Goal: Transaction & Acquisition: Purchase product/service

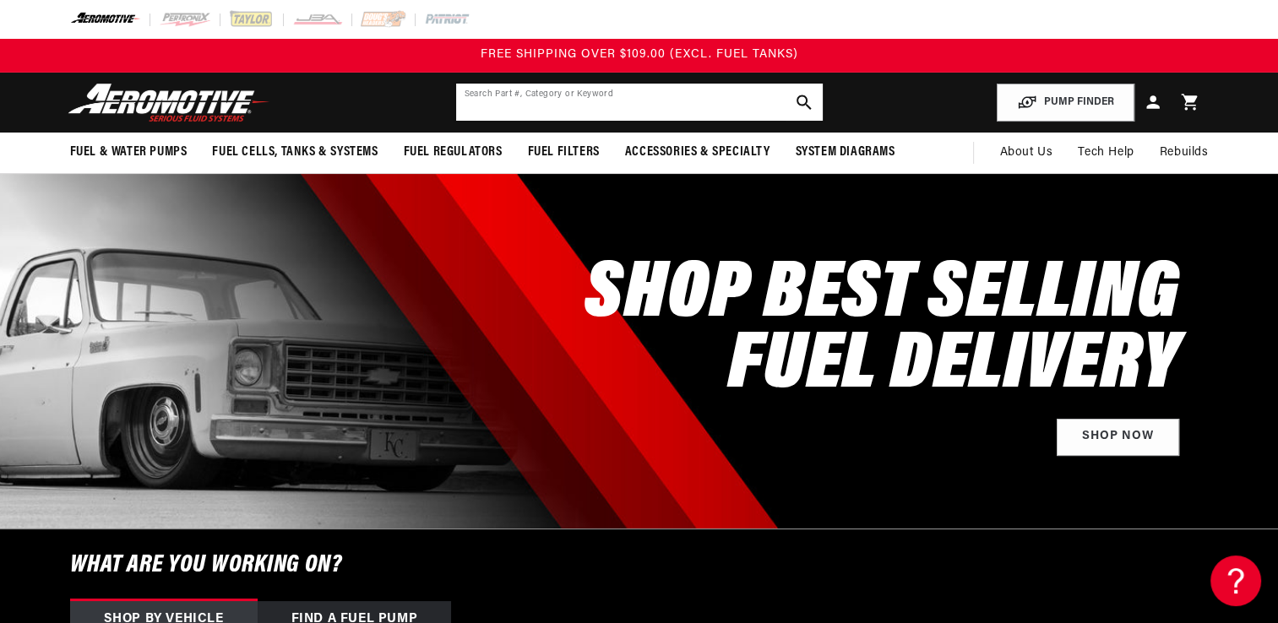
click at [516, 94] on input "text" at bounding box center [639, 102] width 367 height 37
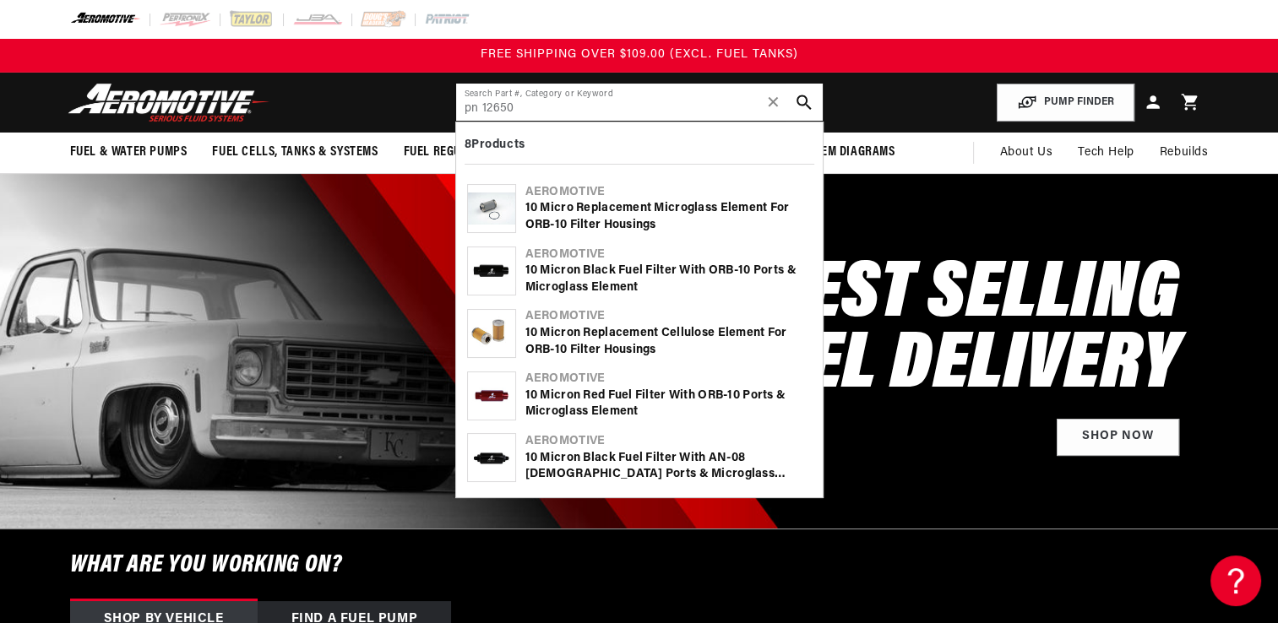
type input "pn 12650"
click at [548, 217] on div "10 Micro Replacement Microglass Element for ORB-10 Filter Housings" at bounding box center [668, 216] width 286 height 33
click at [592, 213] on div "10 Micro Replacement Microglass Element for ORB-10 Filter Housings" at bounding box center [668, 216] width 286 height 33
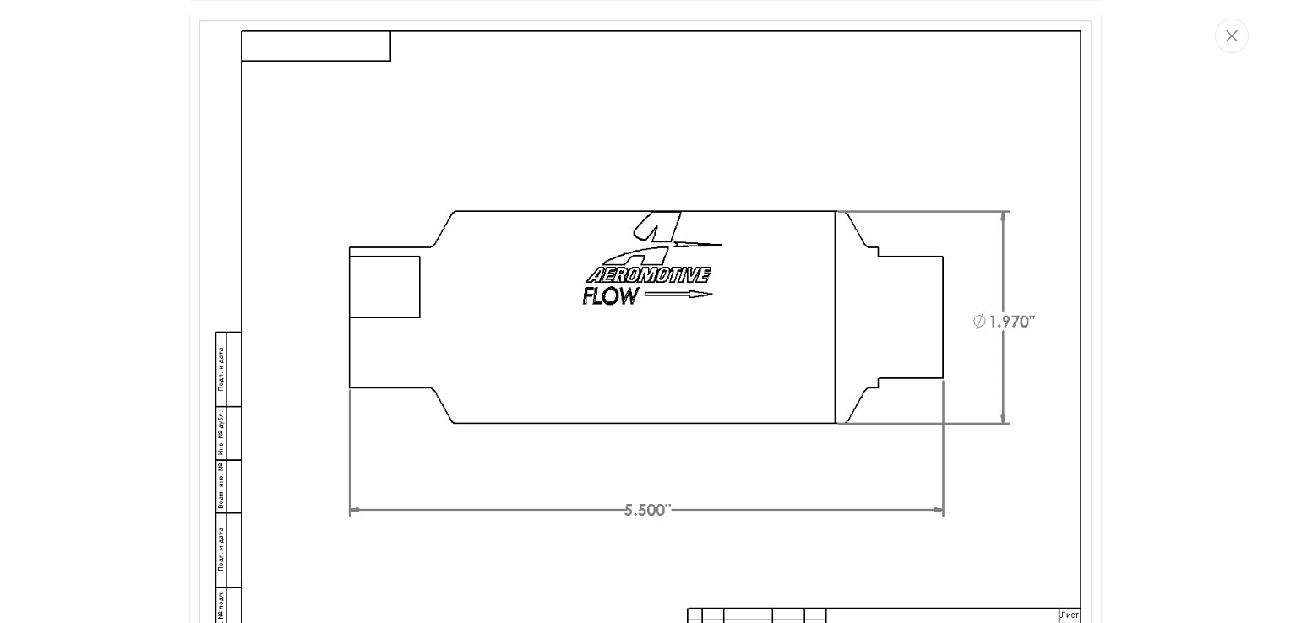
scroll to position [623, 0]
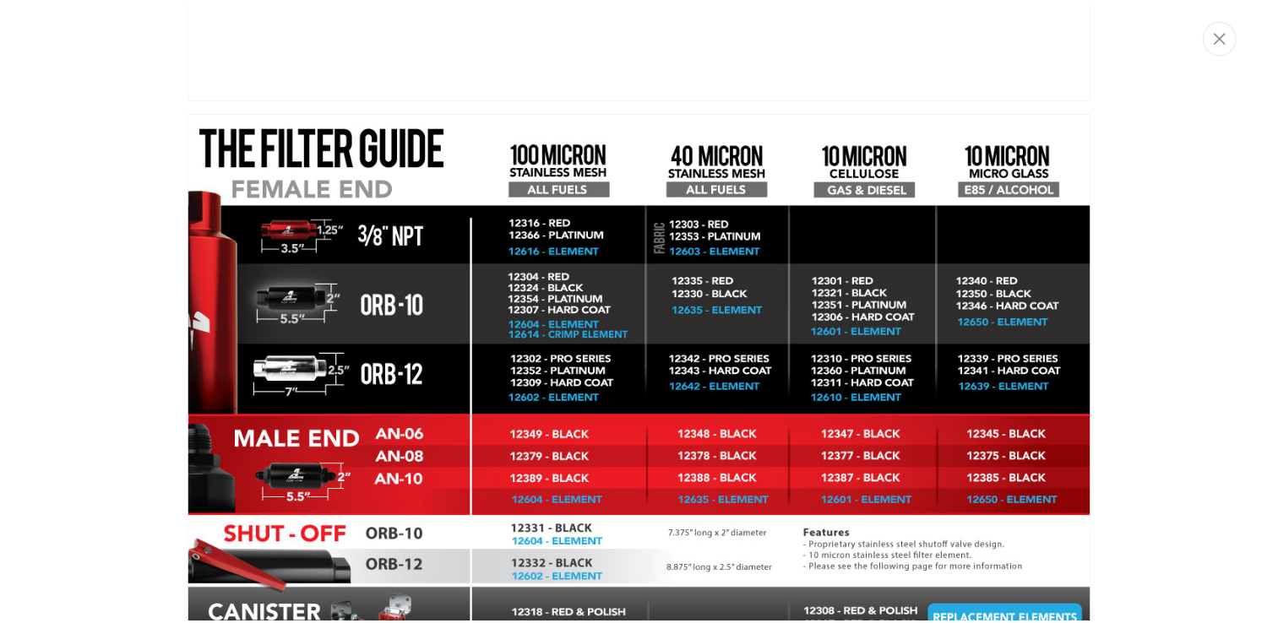
scroll to position [4953, 0]
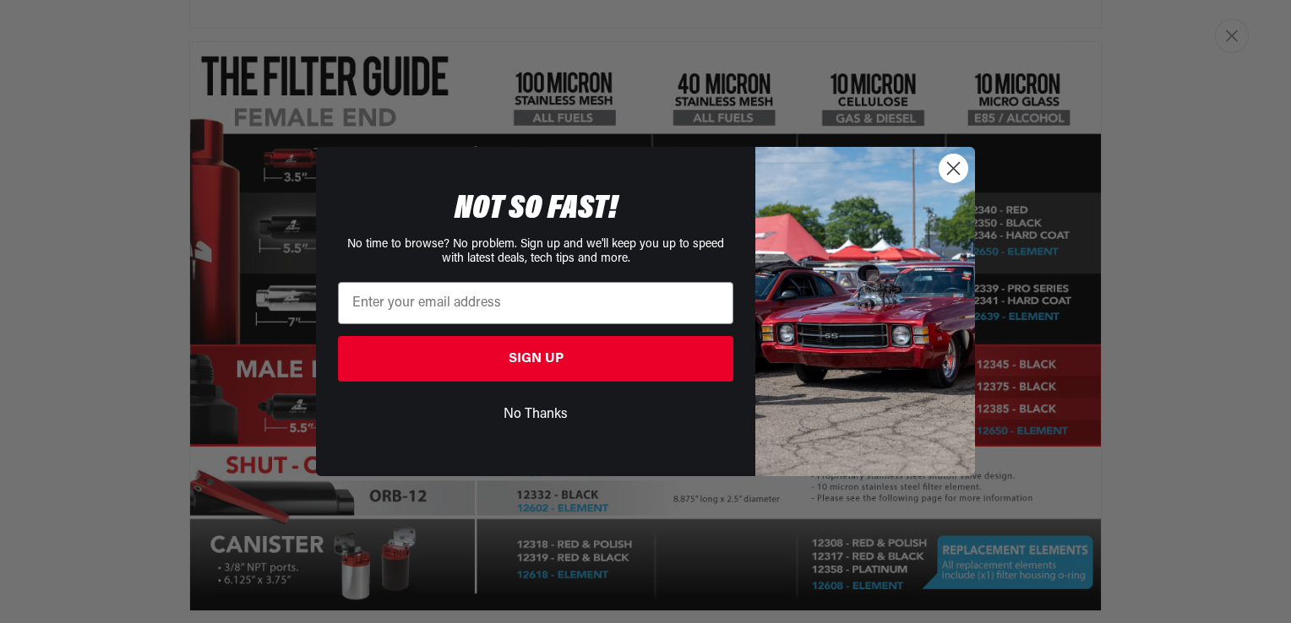
click at [953, 166] on circle "Close dialog" at bounding box center [953, 169] width 28 height 28
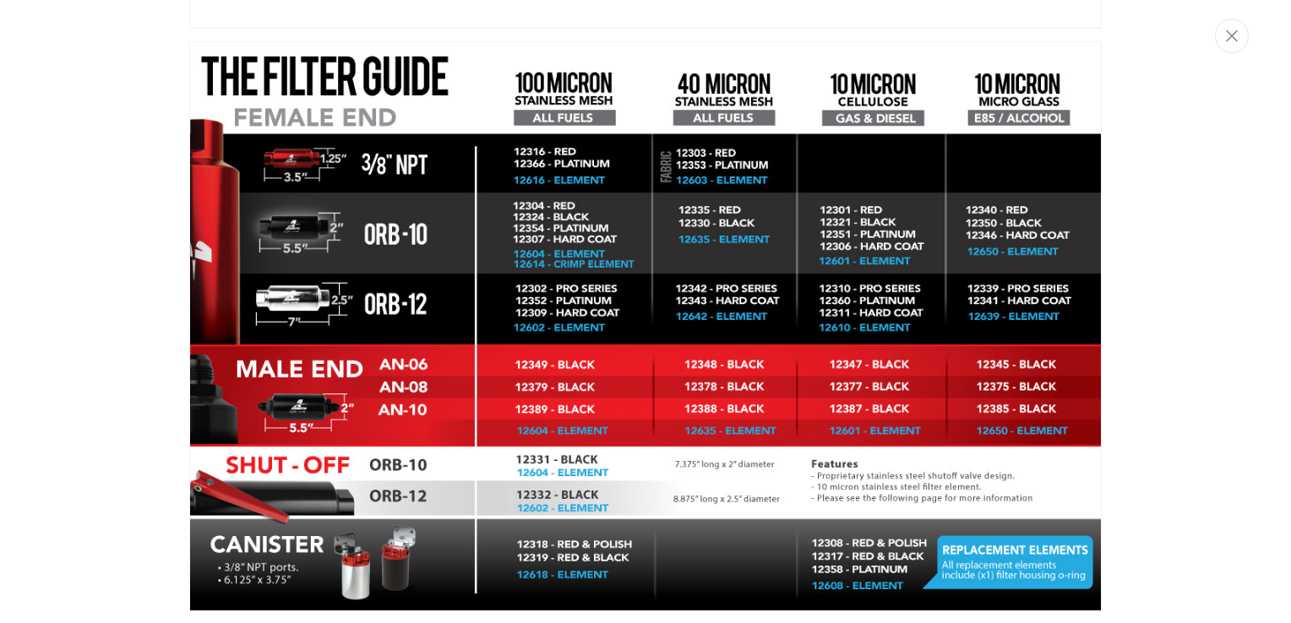
click at [947, 58] on img "Media gallery" at bounding box center [645, 326] width 912 height 570
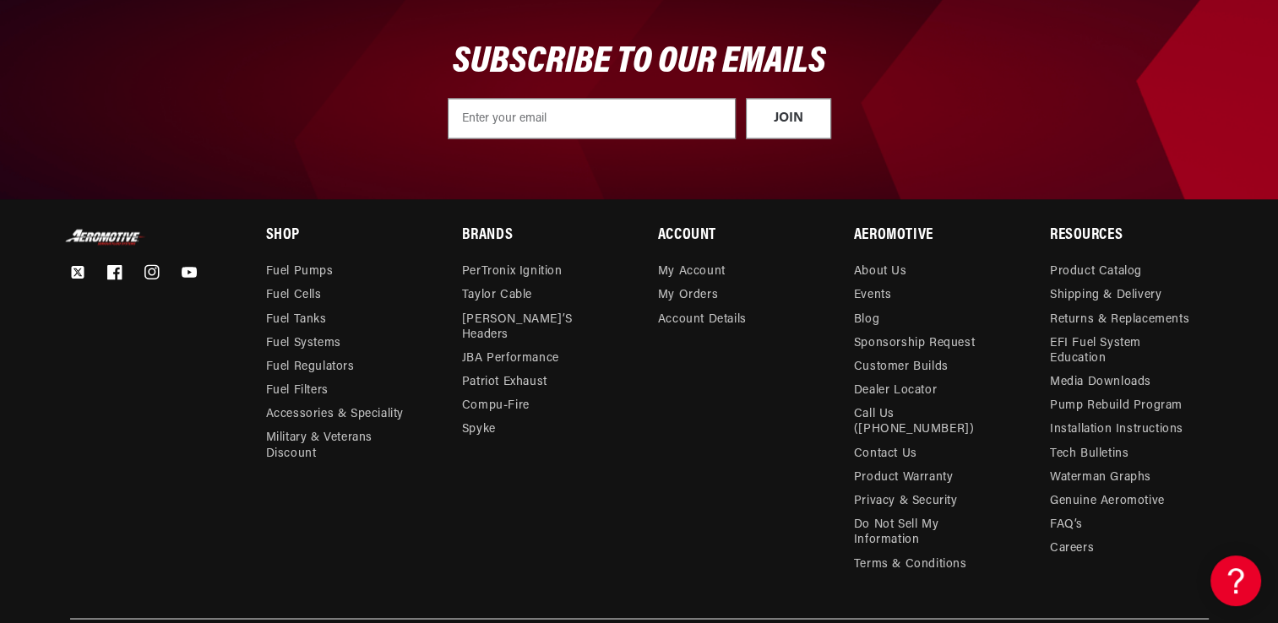
scroll to position [2997, 0]
